Goal: Check status: Check status

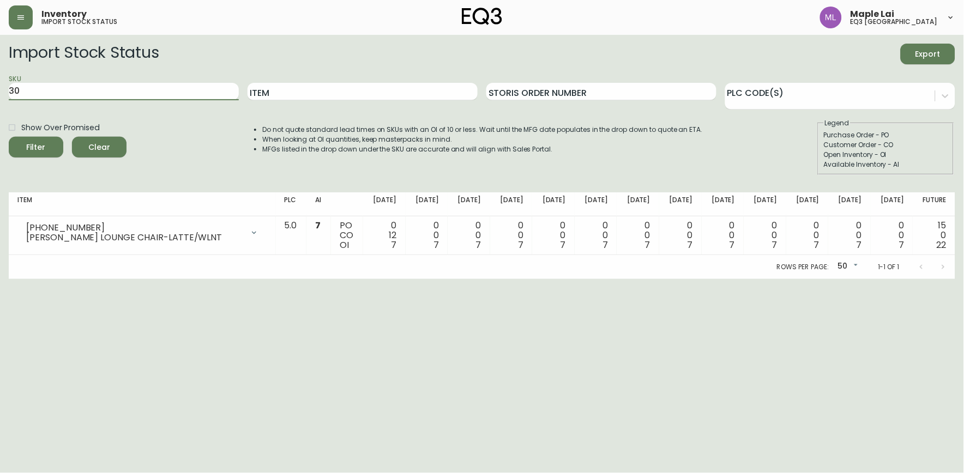
type input "3"
click at [9, 137] on button "Filter" at bounding box center [36, 147] width 55 height 21
type input "7"
click at [77, 86] on input "SKU" at bounding box center [124, 91] width 230 height 17
paste input "[PHONE_NUMBER]"
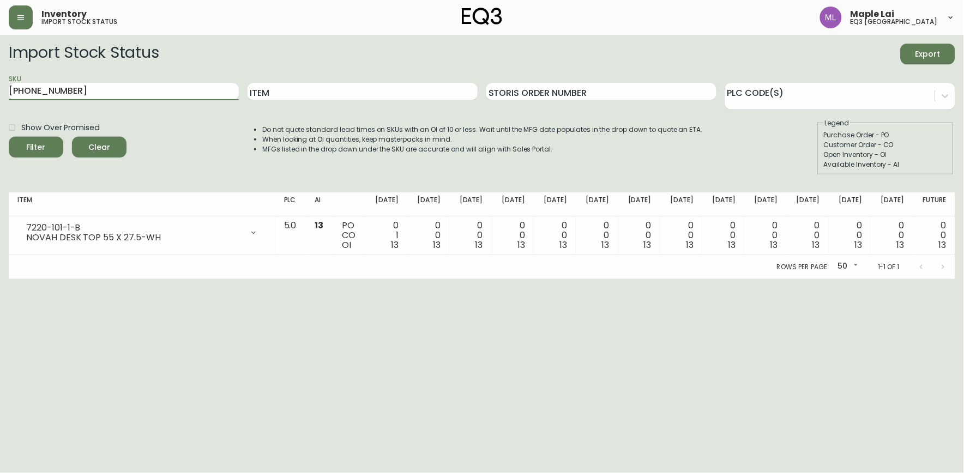
click at [9, 137] on button "Filter" at bounding box center [36, 147] width 55 height 21
type input "7"
paste input "[PHONE_NUMBER]"
click at [9, 137] on button "Filter" at bounding box center [36, 147] width 55 height 21
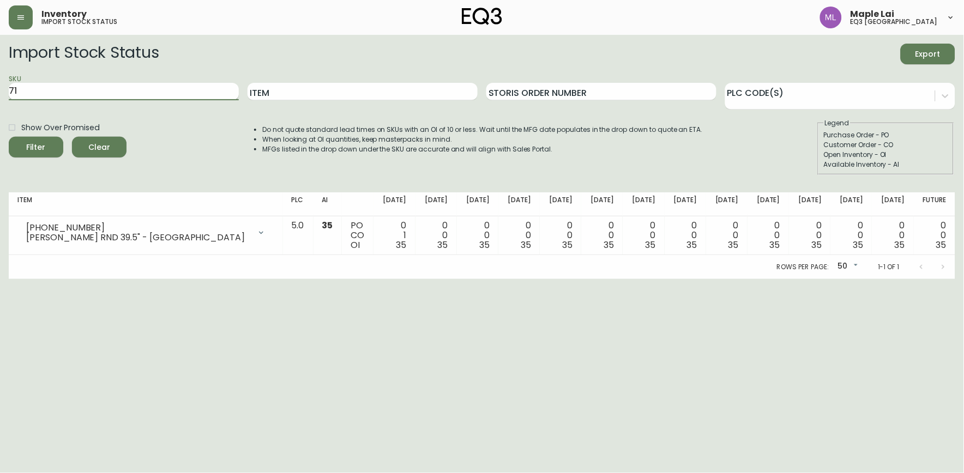
type input "7"
paste input "[PHONE_NUMBER]"
type input "[PHONE_NUMBER]"
click at [9, 137] on button "Filter" at bounding box center [36, 147] width 55 height 21
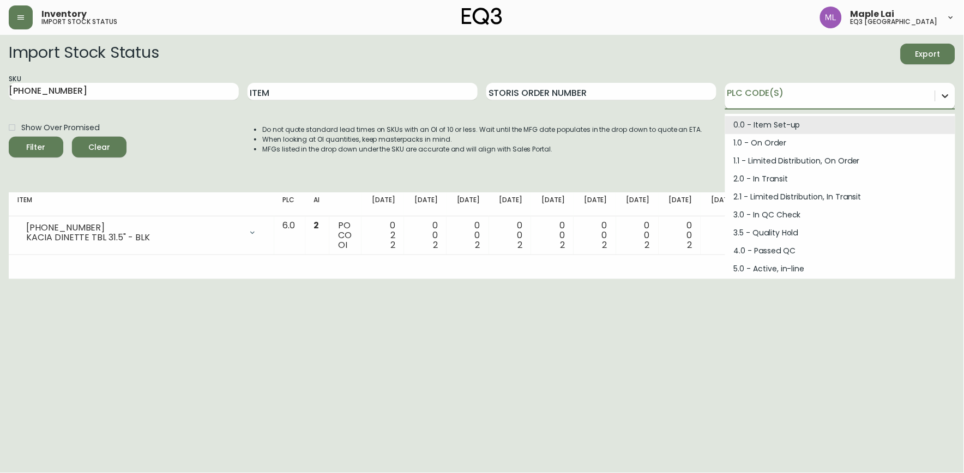
click at [947, 94] on icon at bounding box center [945, 96] width 11 height 11
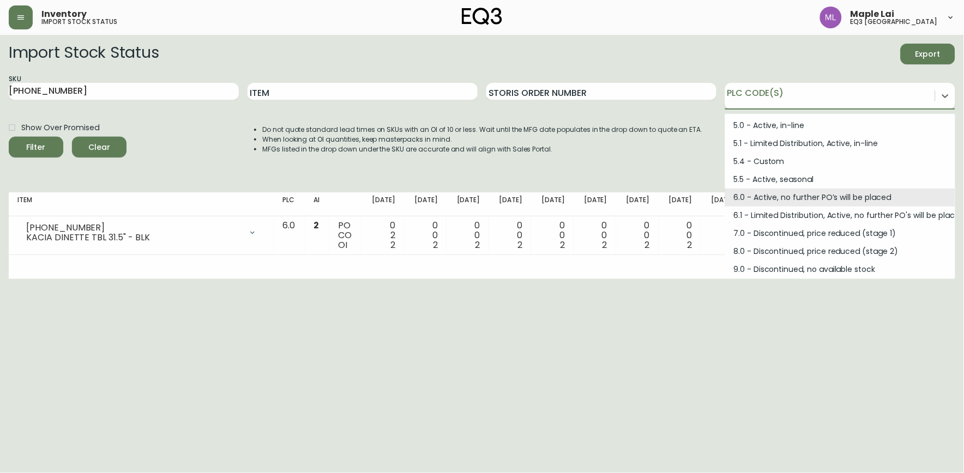
scroll to position [146, 0]
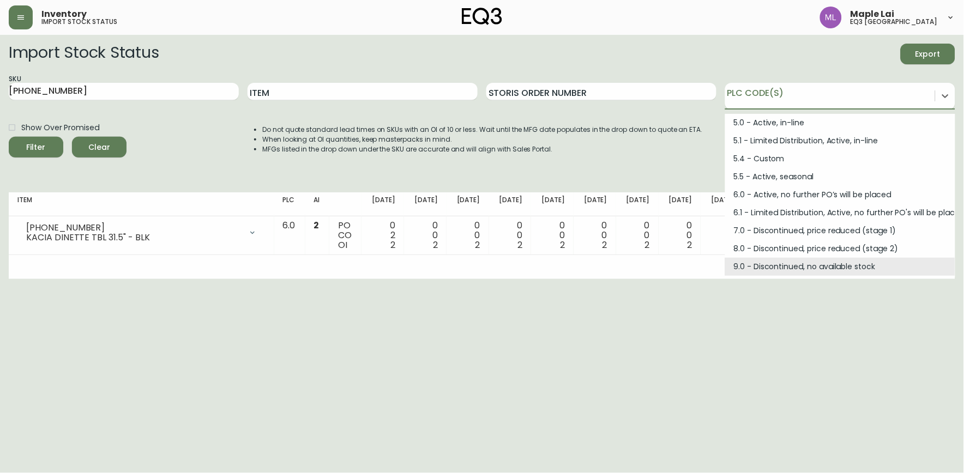
click at [589, 279] on html "Inventory import stock status Maple Lai eq3 [GEOGRAPHIC_DATA] Import Stock Stat…" at bounding box center [482, 139] width 964 height 279
